Goal: Task Accomplishment & Management: Use online tool/utility

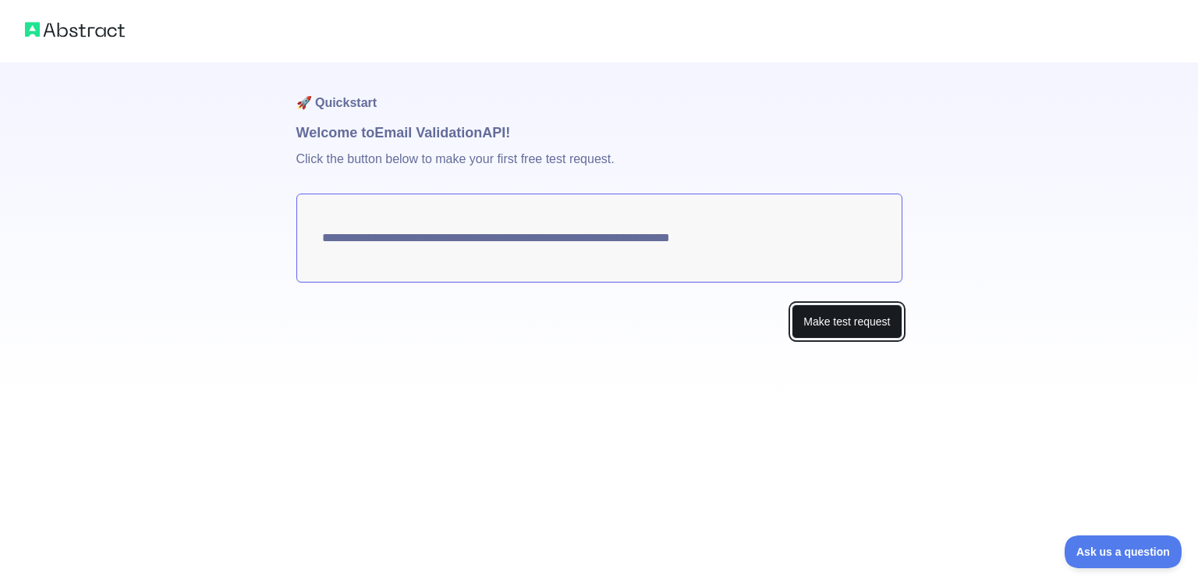
click at [836, 325] on button "Make test request" at bounding box center [847, 321] width 110 height 35
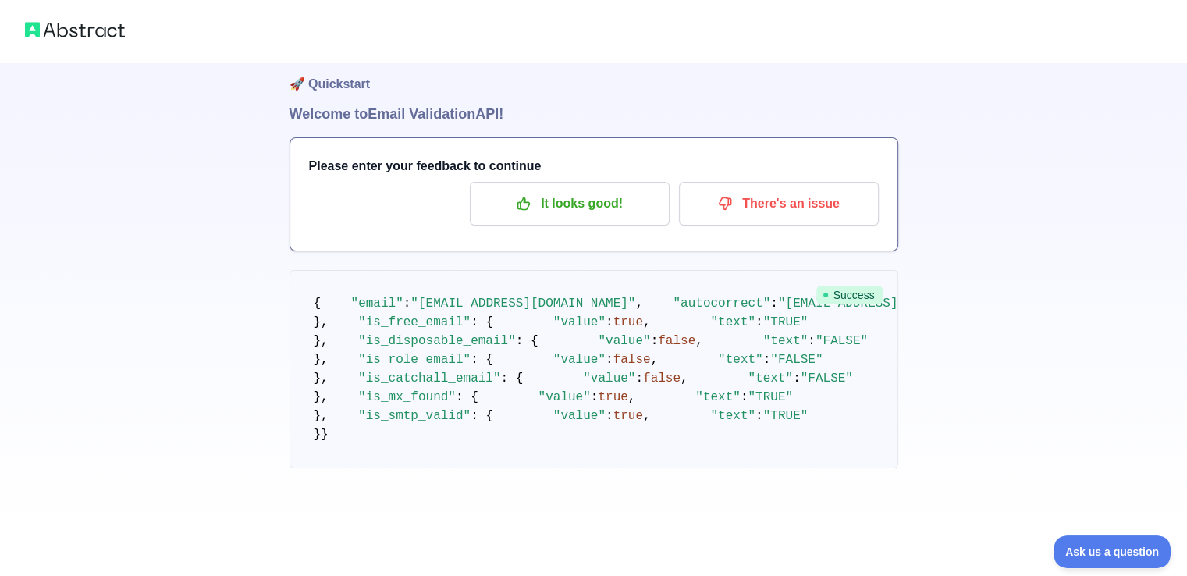
scroll to position [78, 0]
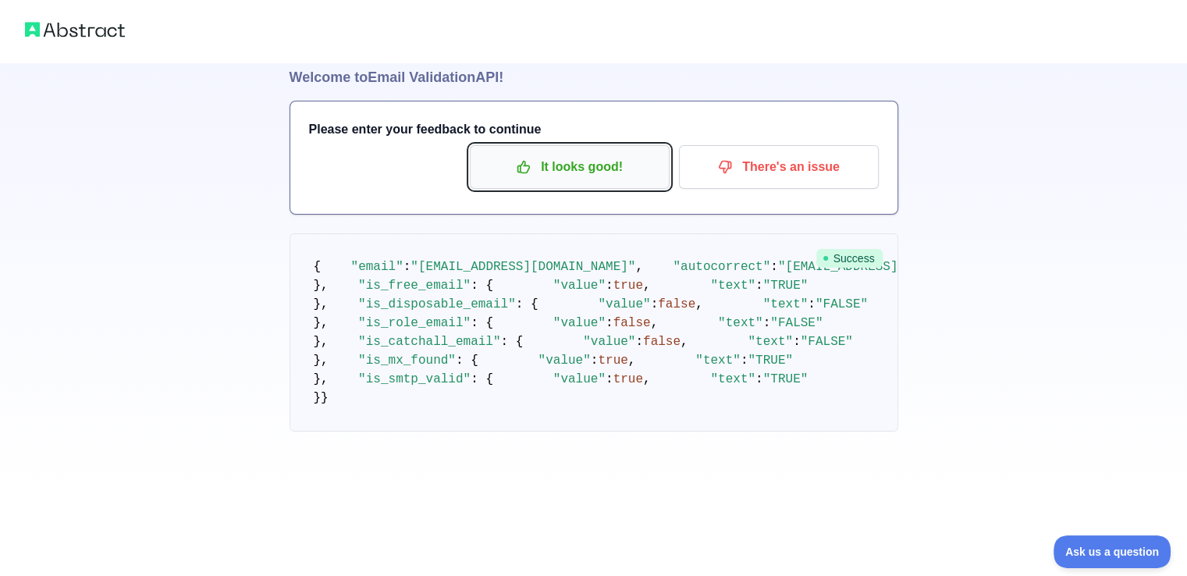
click at [562, 154] on p "It looks good!" at bounding box center [569, 167] width 176 height 27
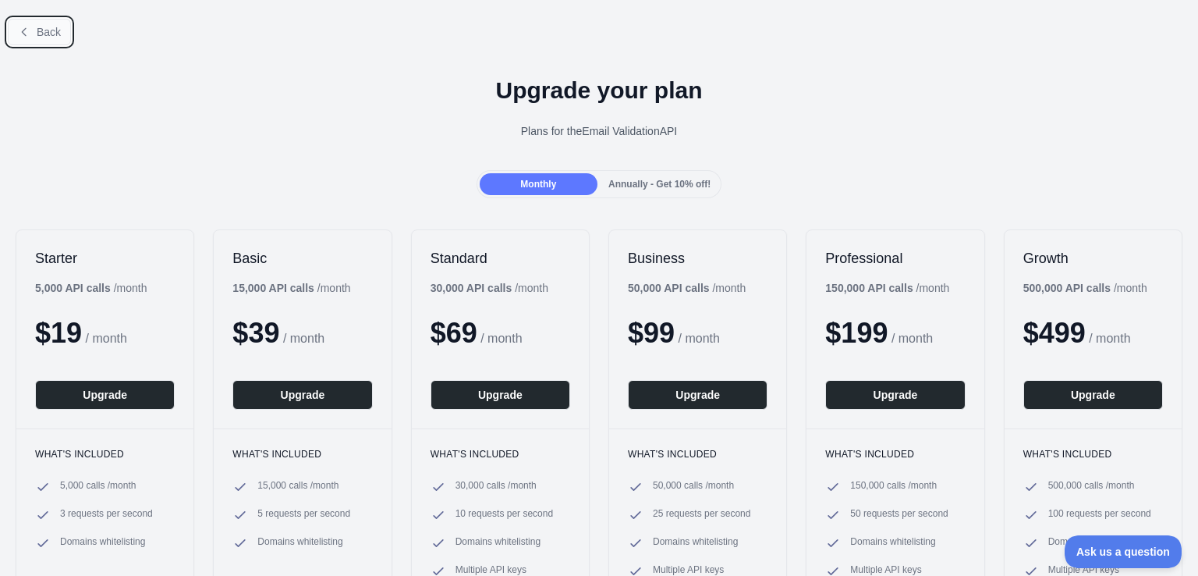
click at [46, 37] on span "Back" at bounding box center [49, 32] width 24 height 12
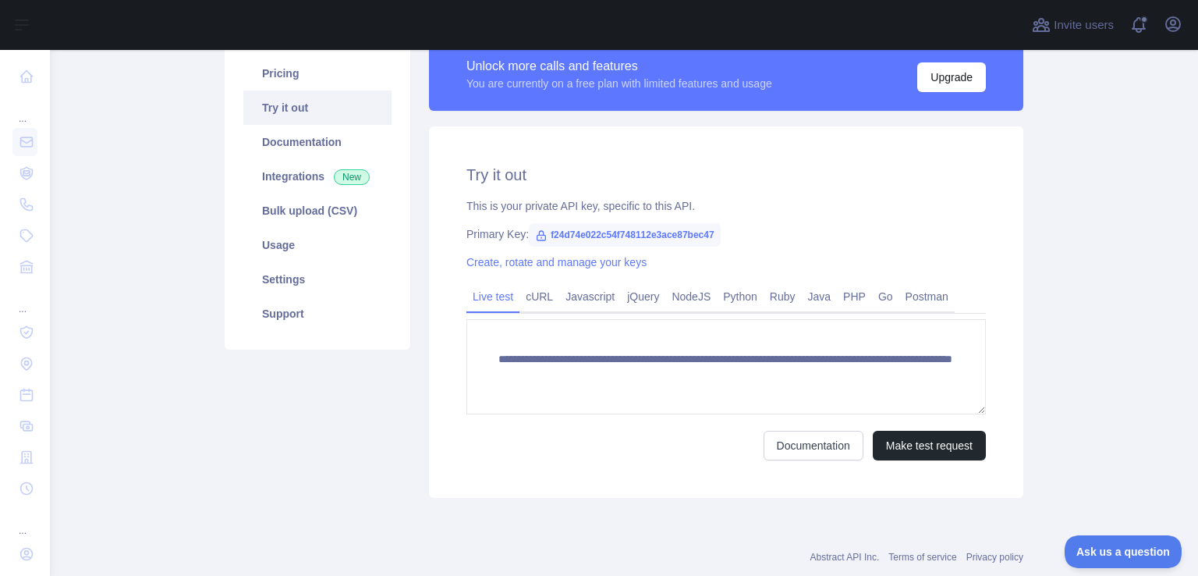
scroll to position [156, 0]
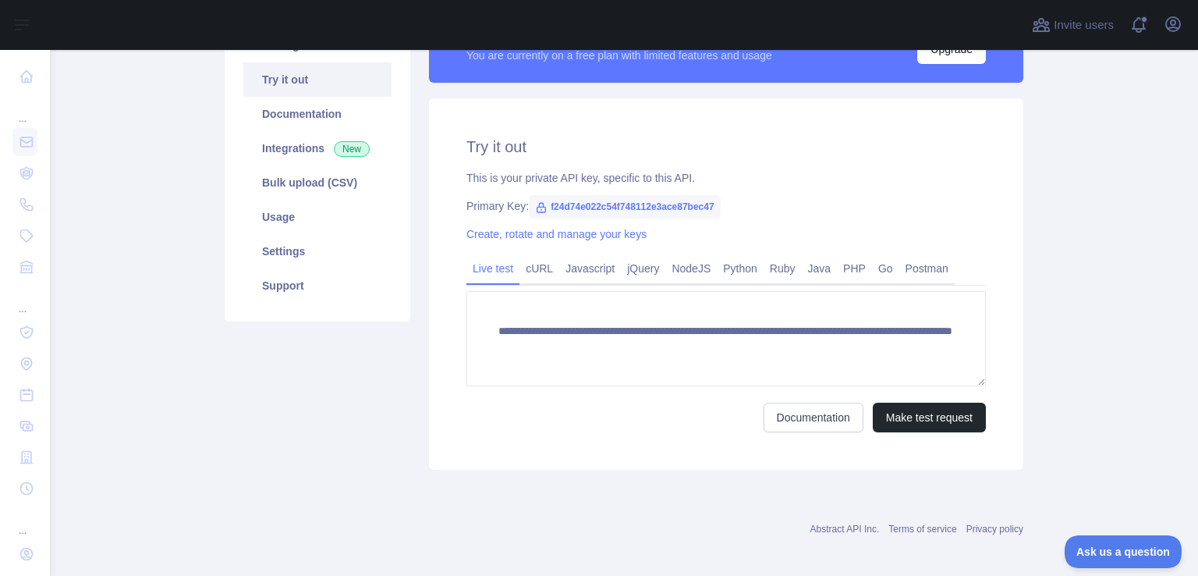
click at [615, 204] on span "f24d74e022c54f748112e3ace87bec47" at bounding box center [625, 206] width 192 height 23
copy span "f24d74e022c54f748112e3ace87bec47"
